Goal: Task Accomplishment & Management: Use online tool/utility

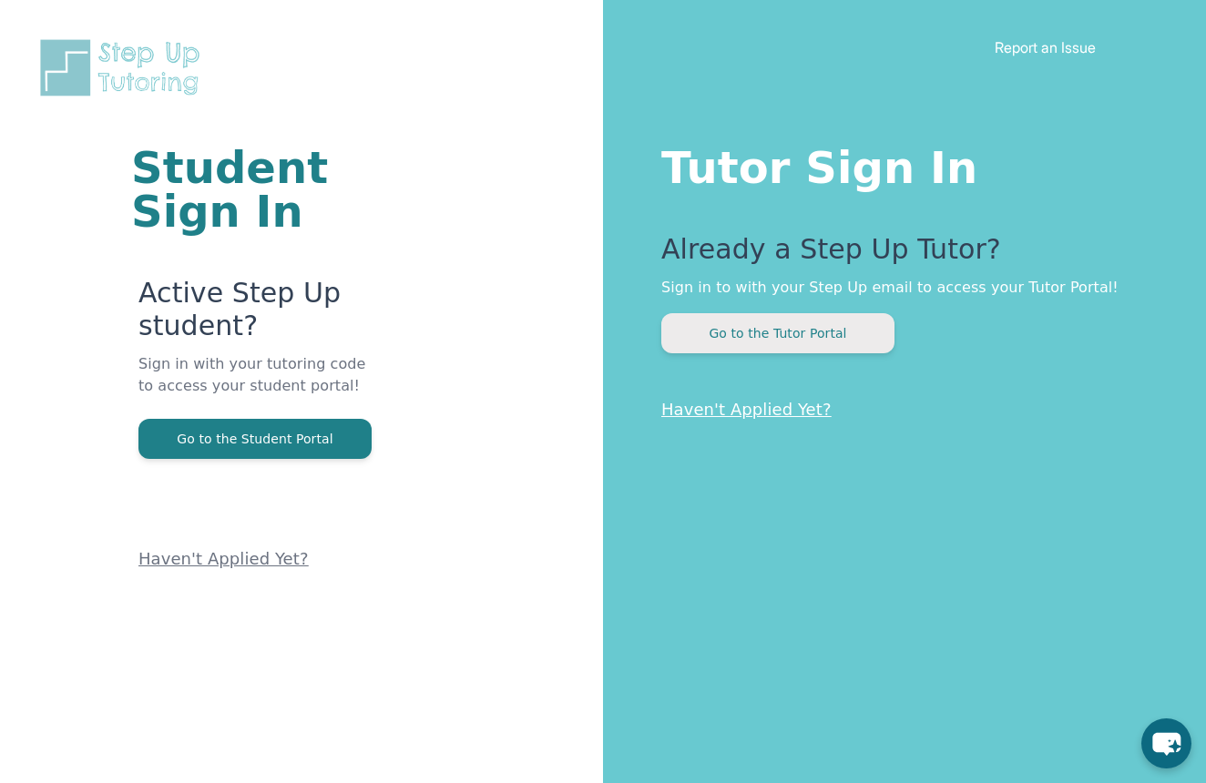
click at [764, 324] on button "Go to the Tutor Portal" at bounding box center [777, 333] width 233 height 40
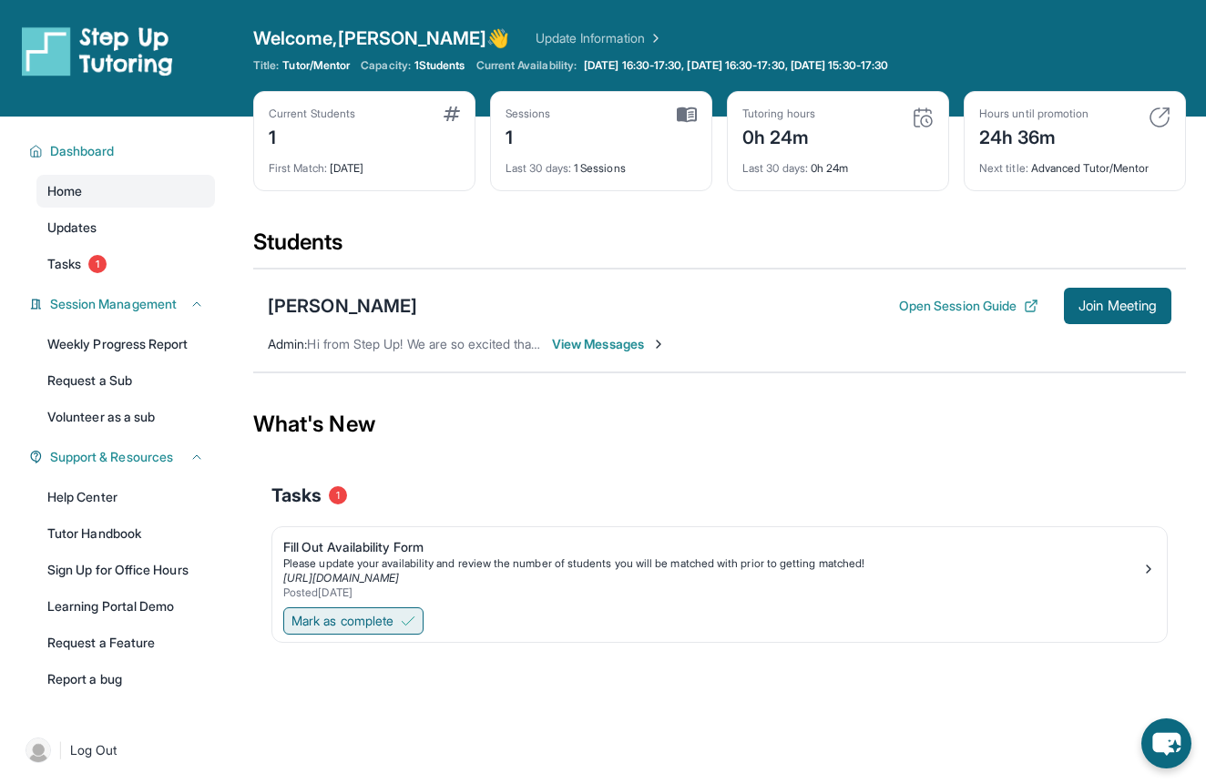
click at [356, 616] on span "Mark as complete" at bounding box center [343, 621] width 102 height 18
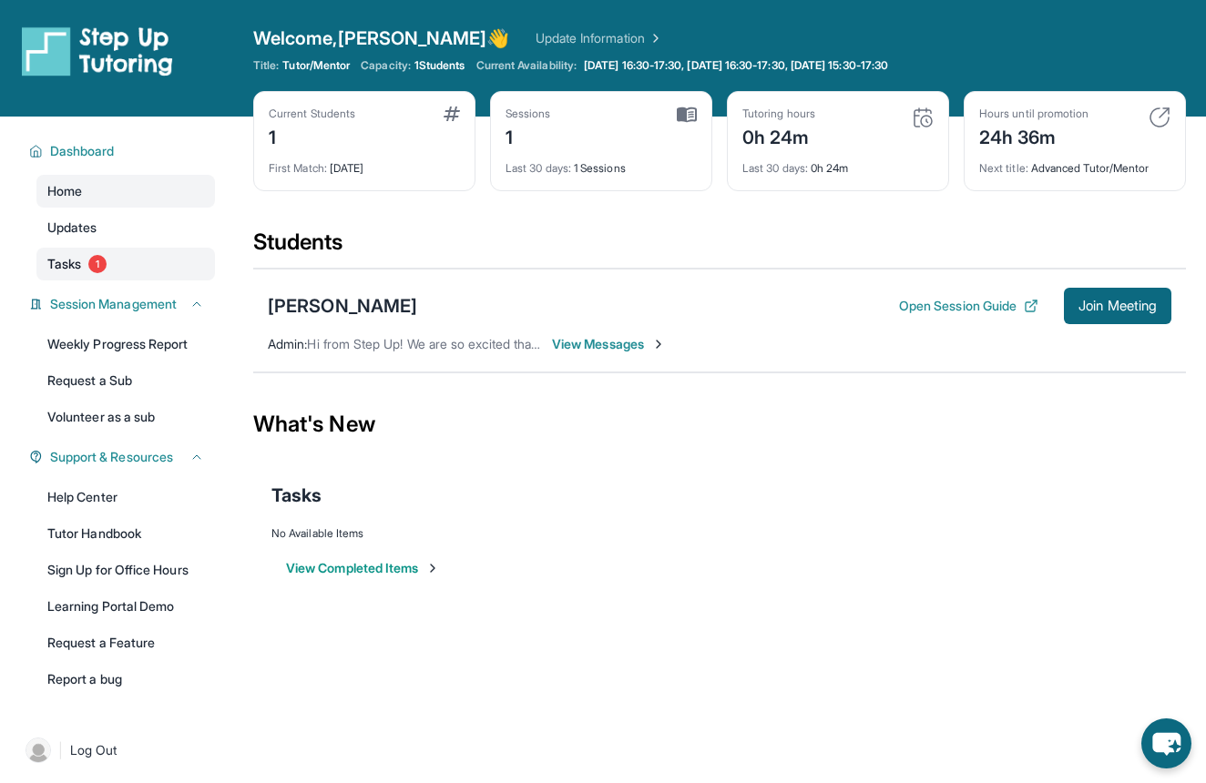
click at [123, 259] on link "Tasks 1" at bounding box center [125, 264] width 179 height 33
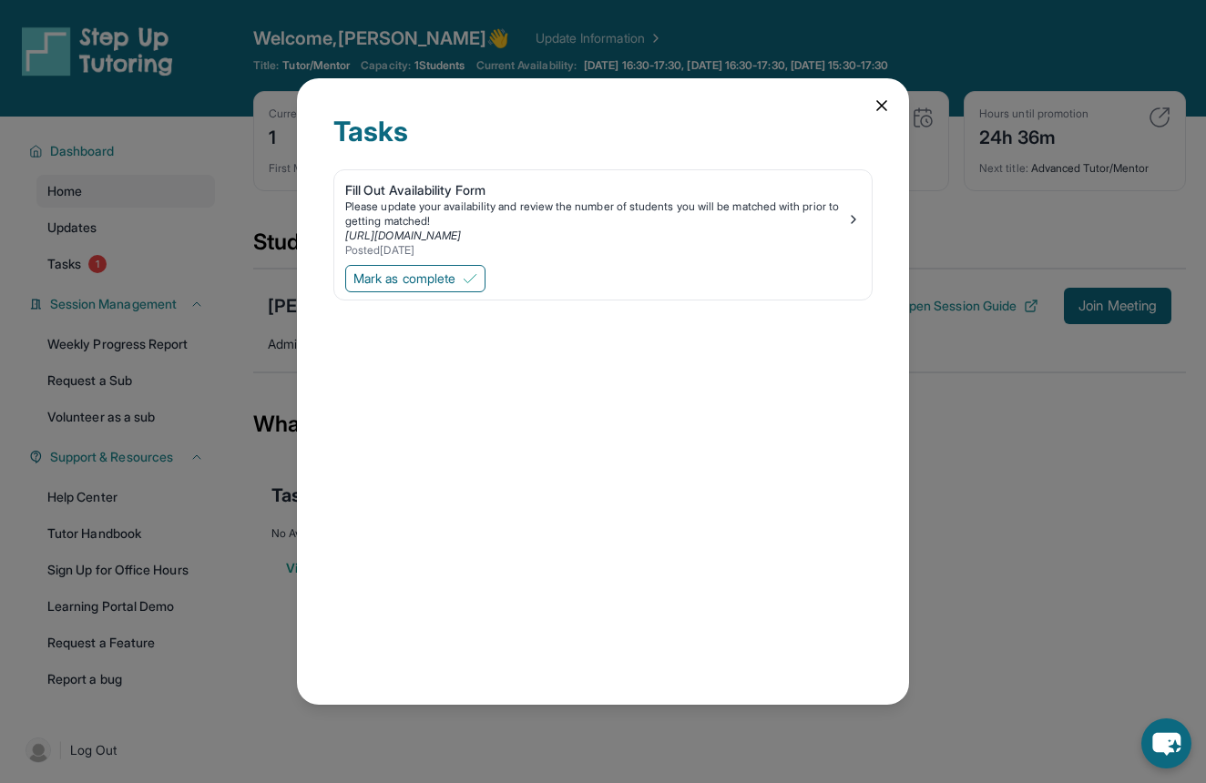
click at [889, 100] on icon at bounding box center [882, 106] width 18 height 18
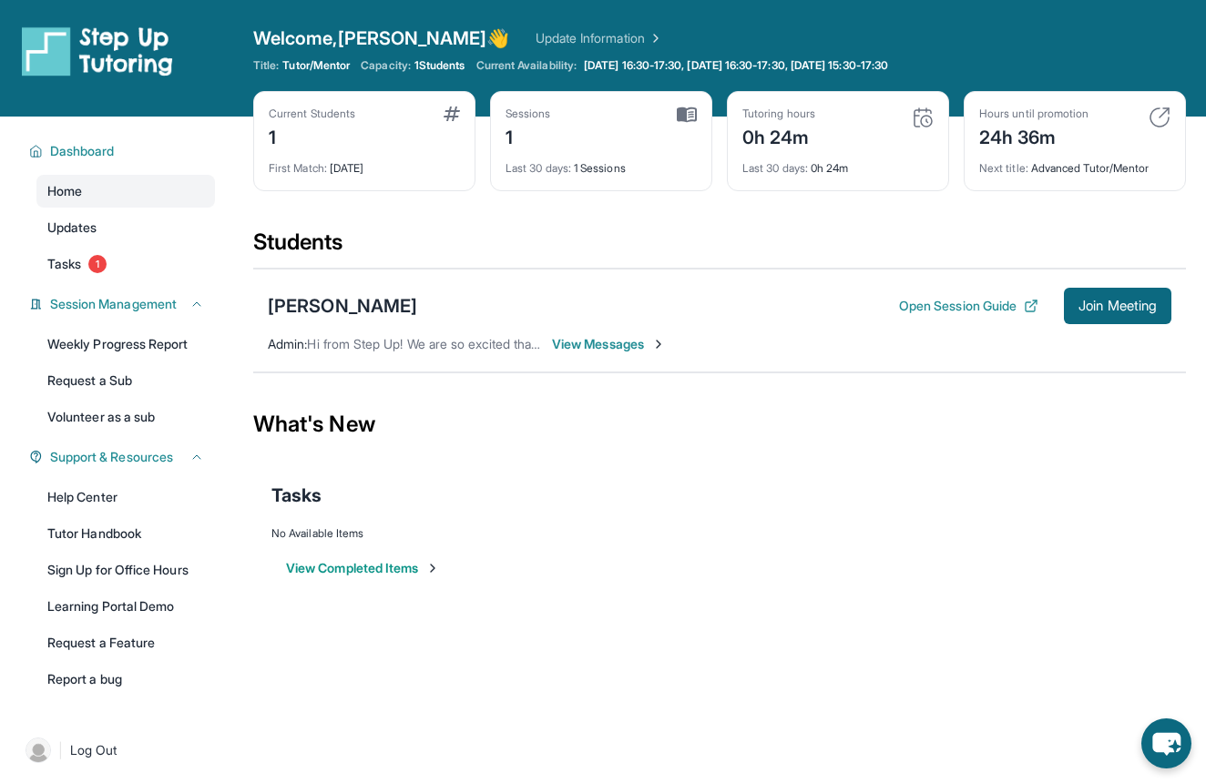
click at [486, 336] on span "Hi from Step Up! We are so excited that you are matched with one another. Pleas…" at bounding box center [1034, 343] width 1454 height 15
click at [926, 300] on button "Open Session Guide" at bounding box center [968, 306] width 139 height 18
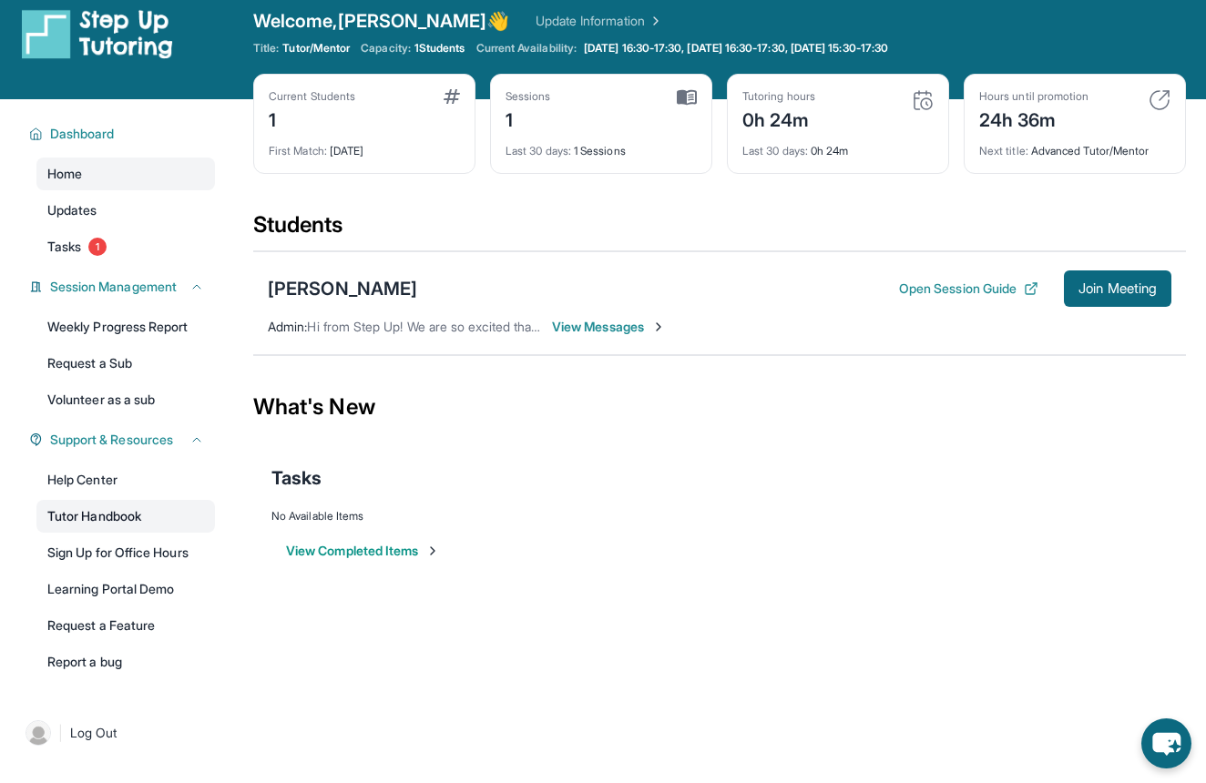
scroll to position [17, 0]
click at [65, 173] on span "Home" at bounding box center [64, 174] width 35 height 18
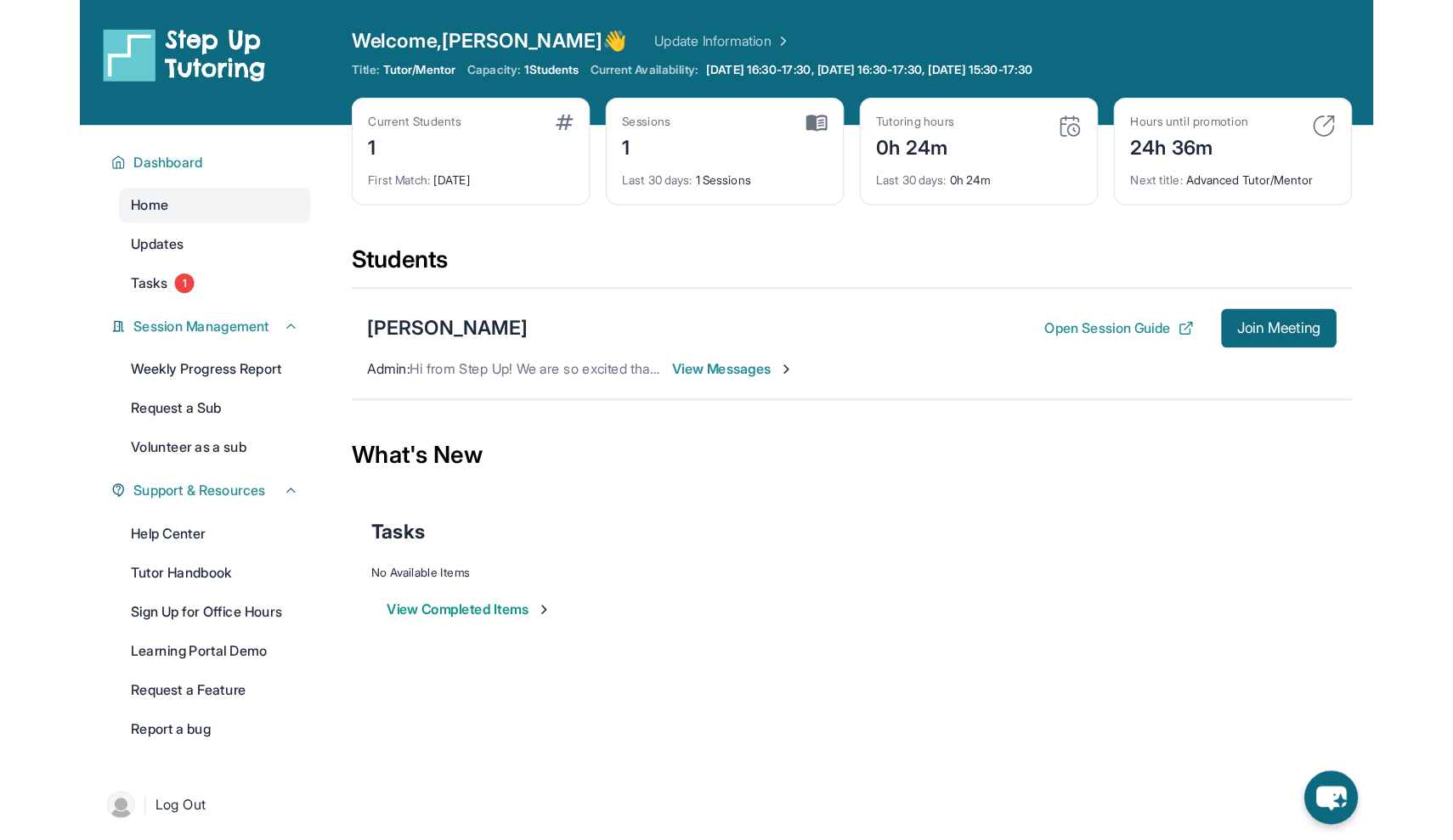
scroll to position [0, 0]
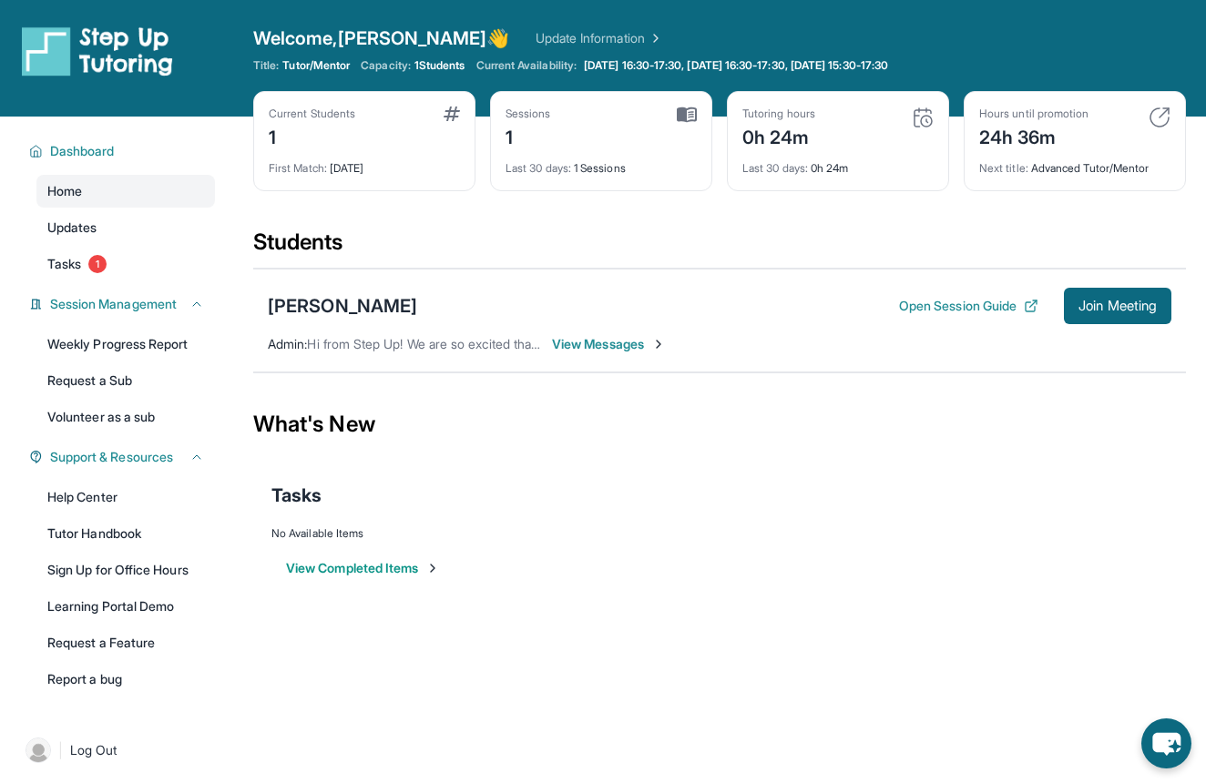
click at [910, 295] on div "Open Session Guide Join Meeting" at bounding box center [1035, 306] width 272 height 36
click at [904, 306] on button "Open Session Guide" at bounding box center [968, 306] width 139 height 18
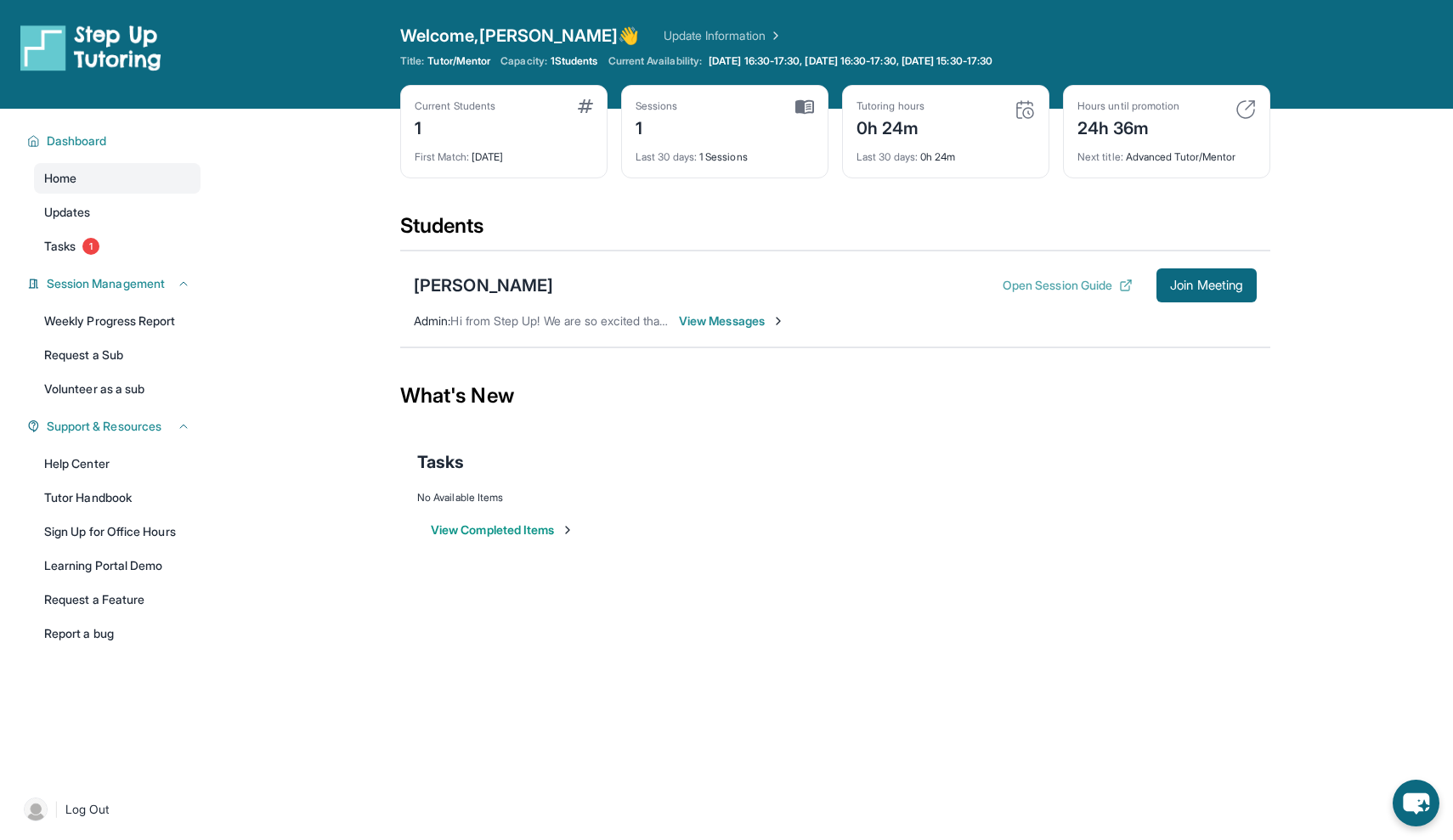
click at [1021, 283] on button "Open Session Guide" at bounding box center [1067, 285] width 130 height 17
